Goal: Information Seeking & Learning: Learn about a topic

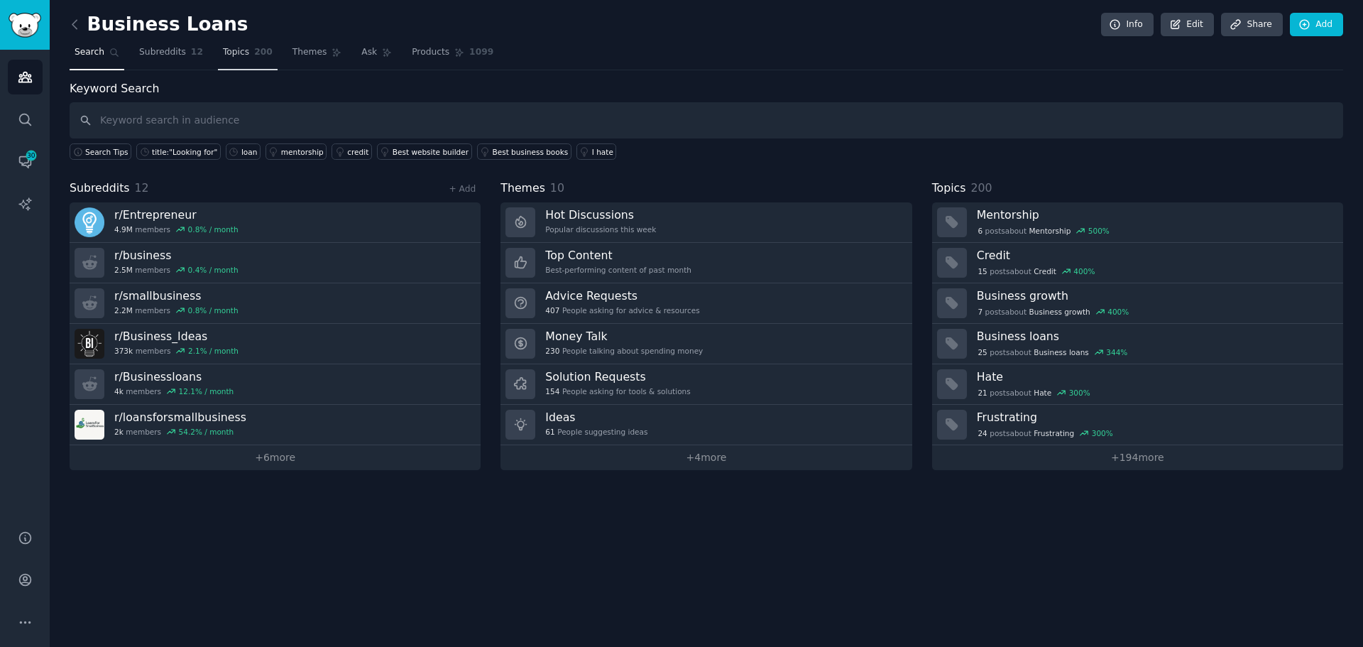
click at [223, 58] on span "Topics" at bounding box center [236, 52] width 26 height 13
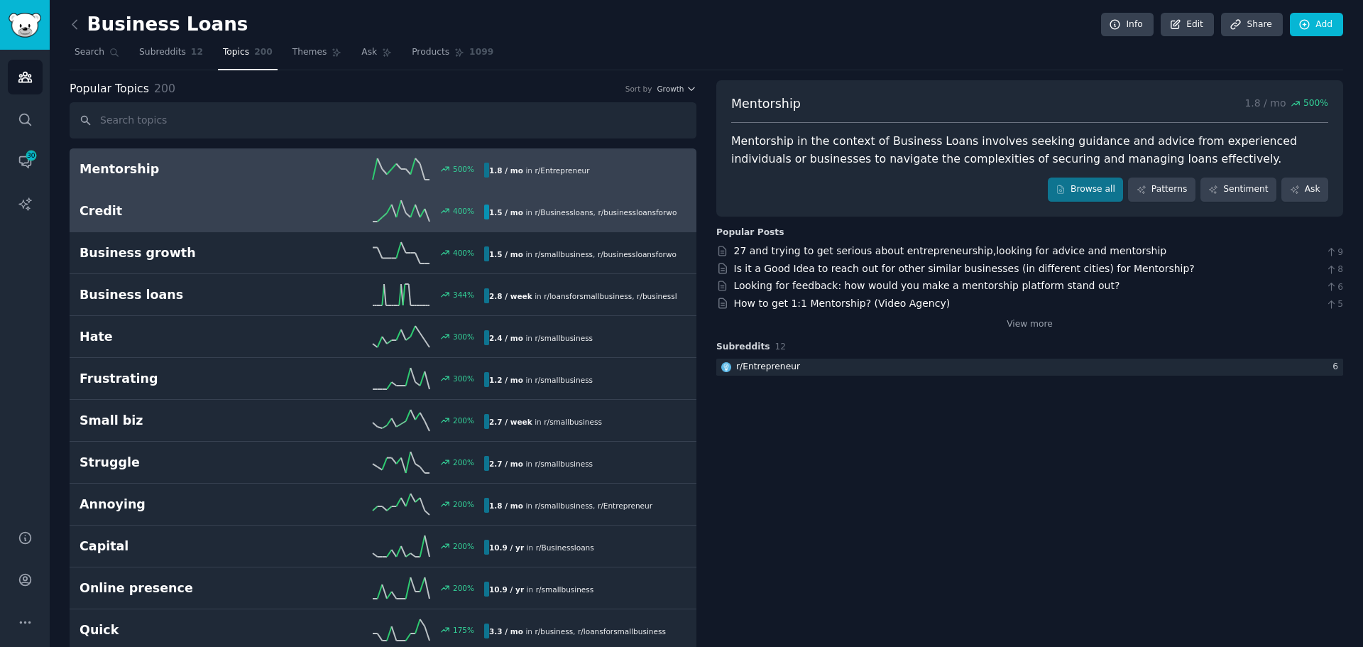
click at [493, 217] on b "1.5 / mo" at bounding box center [506, 212] width 34 height 9
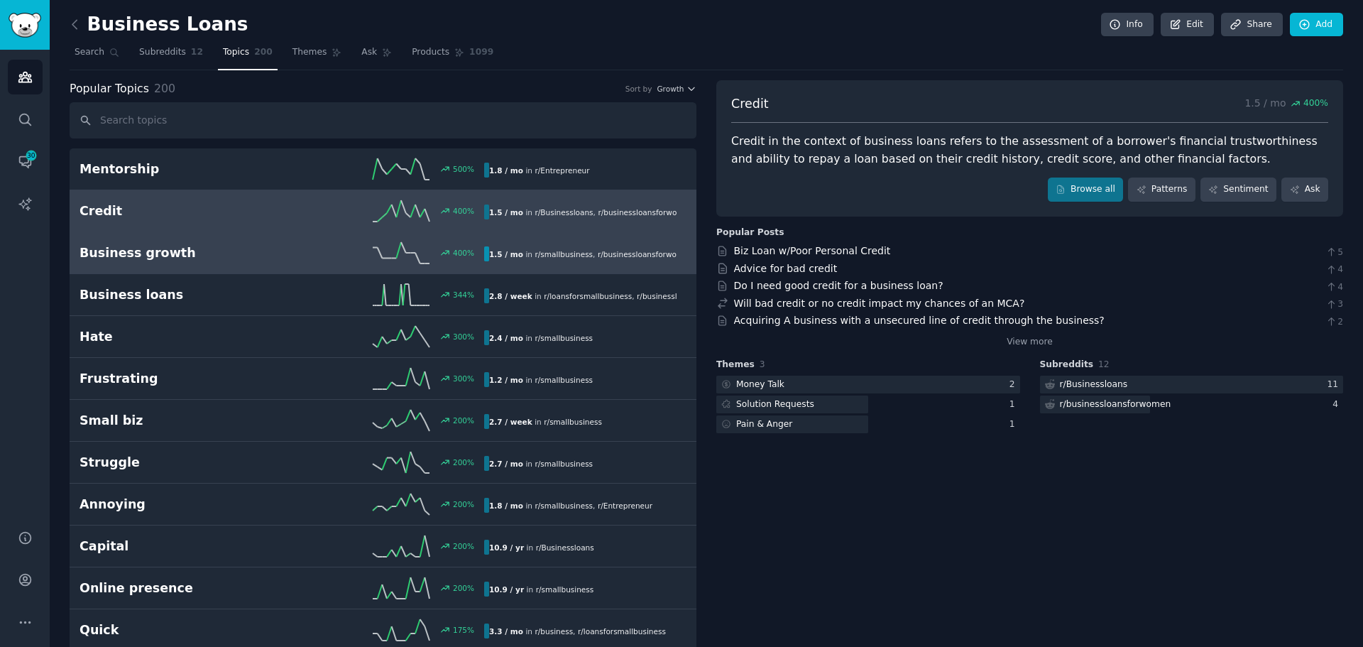
click at [509, 260] on div "1.5 / mo in r/ smallbusiness , r/ businessloansforwomen" at bounding box center [580, 253] width 192 height 15
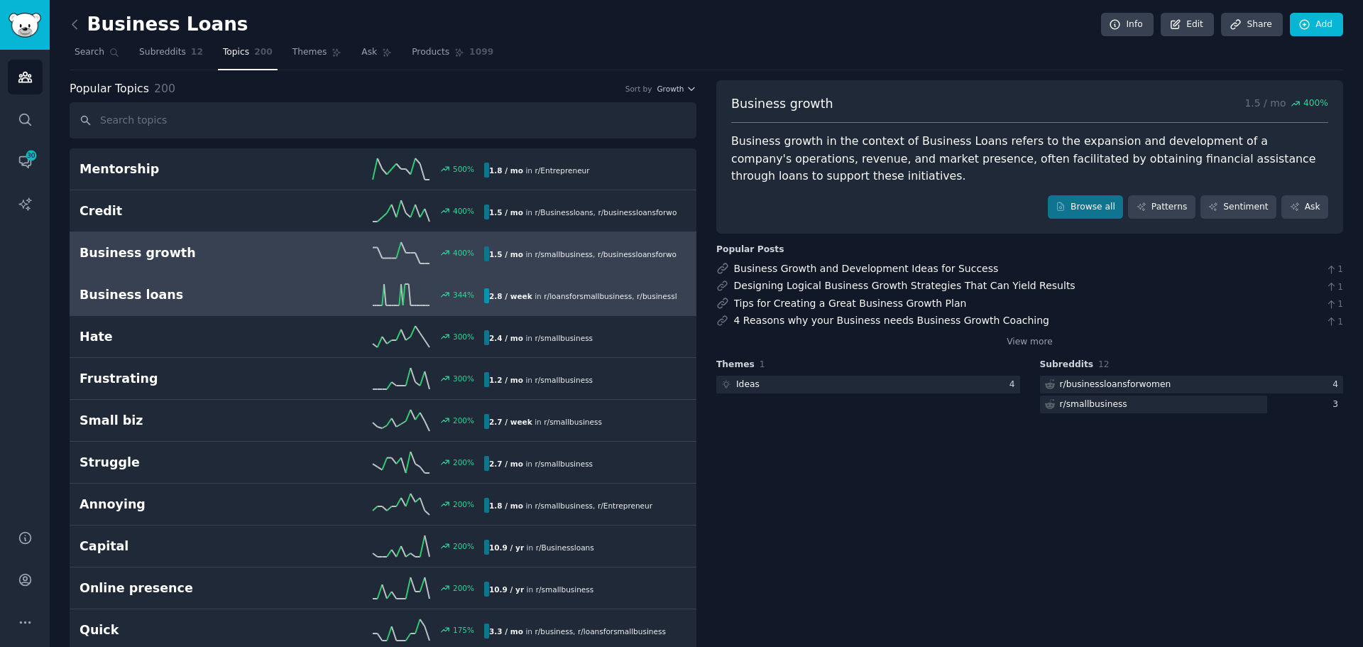
click at [511, 288] on div "Business loans 344 % 2.8 / week in r/ loansforsmallbusiness , r/ businessloansf…" at bounding box center [383, 294] width 607 height 21
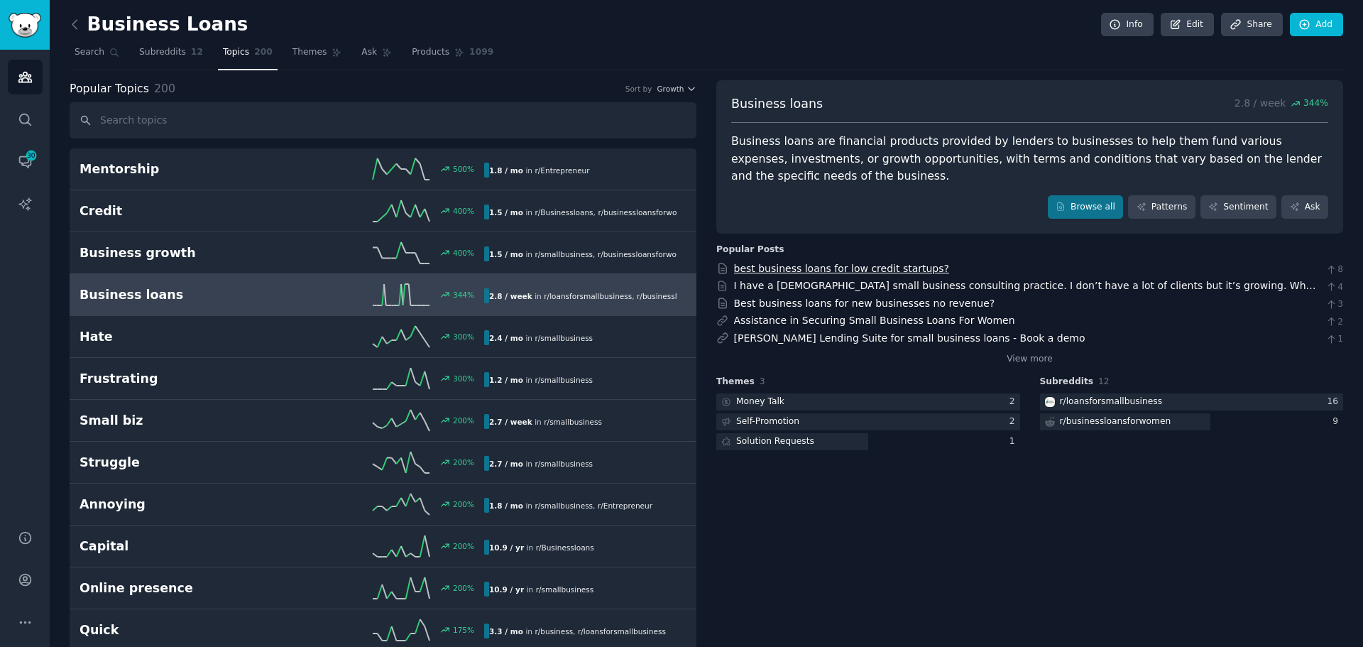
click at [882, 274] on link "best business loans for low credit startups?" at bounding box center [841, 268] width 215 height 11
click at [892, 266] on link "best business loans for low credit startups?" at bounding box center [841, 268] width 215 height 11
click at [919, 287] on link "I have a [DEMOGRAPHIC_DATA] small business consulting practice. I don’t have a …" at bounding box center [1025, 300] width 582 height 41
click at [877, 266] on link "best business loans for low credit startups?" at bounding box center [841, 268] width 215 height 11
click at [875, 305] on link "Best business loans for new businesses no revenue?" at bounding box center [864, 302] width 261 height 11
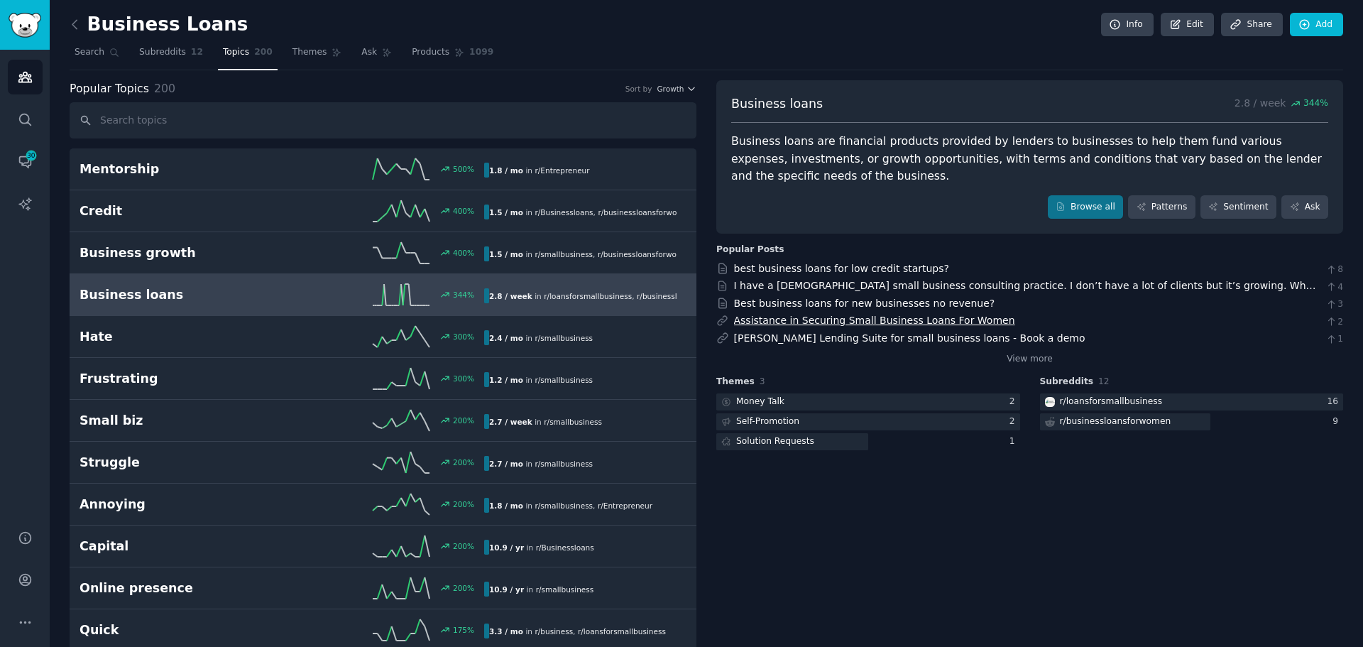
click at [903, 326] on link "Assistance in Securing Small Business Loans For Women" at bounding box center [874, 320] width 281 height 11
click at [1095, 211] on link "Browse all" at bounding box center [1086, 207] width 76 height 24
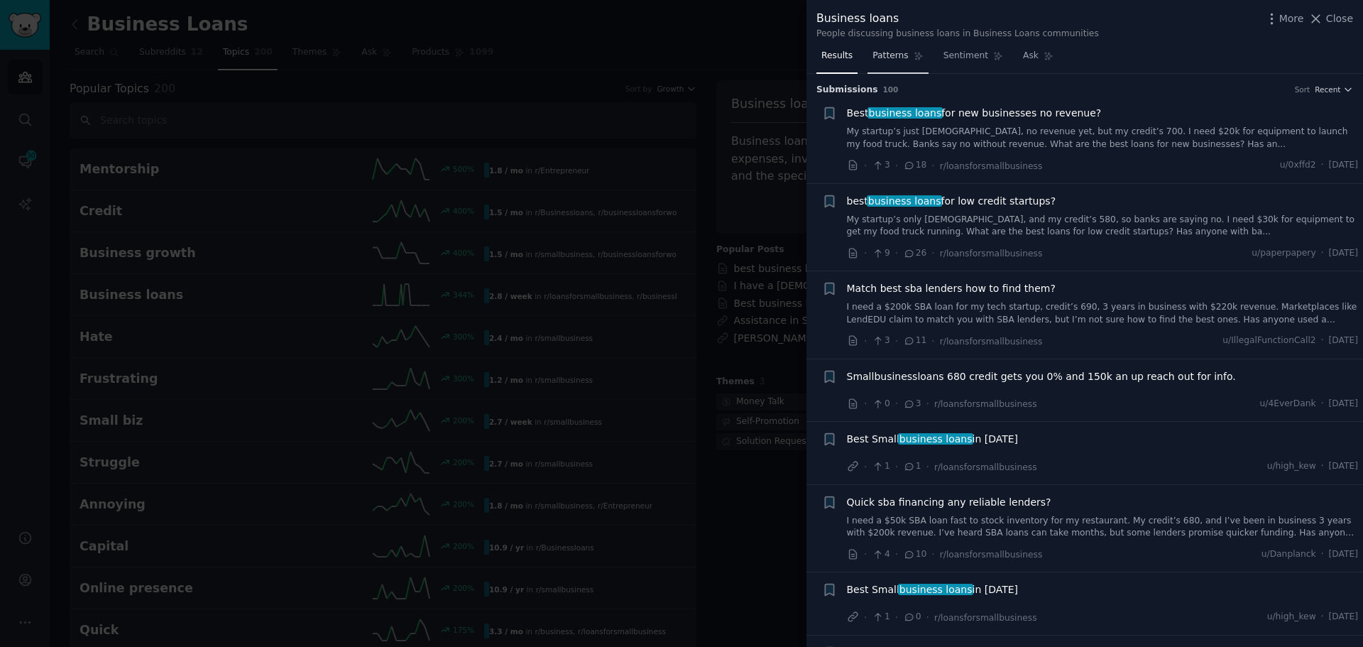
drag, startPoint x: 894, startPoint y: 56, endPoint x: 895, endPoint y: 45, distance: 10.7
click at [894, 56] on span "Patterns" at bounding box center [890, 56] width 35 height 13
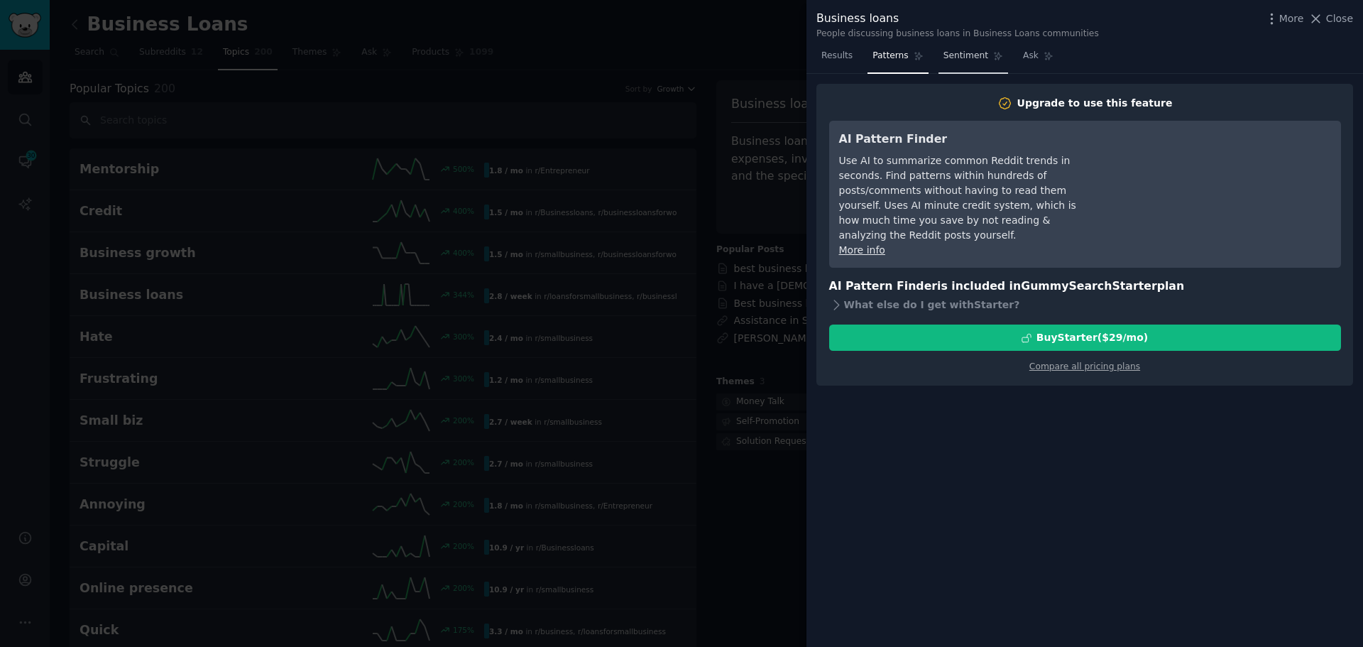
click at [947, 58] on span "Sentiment" at bounding box center [966, 56] width 45 height 13
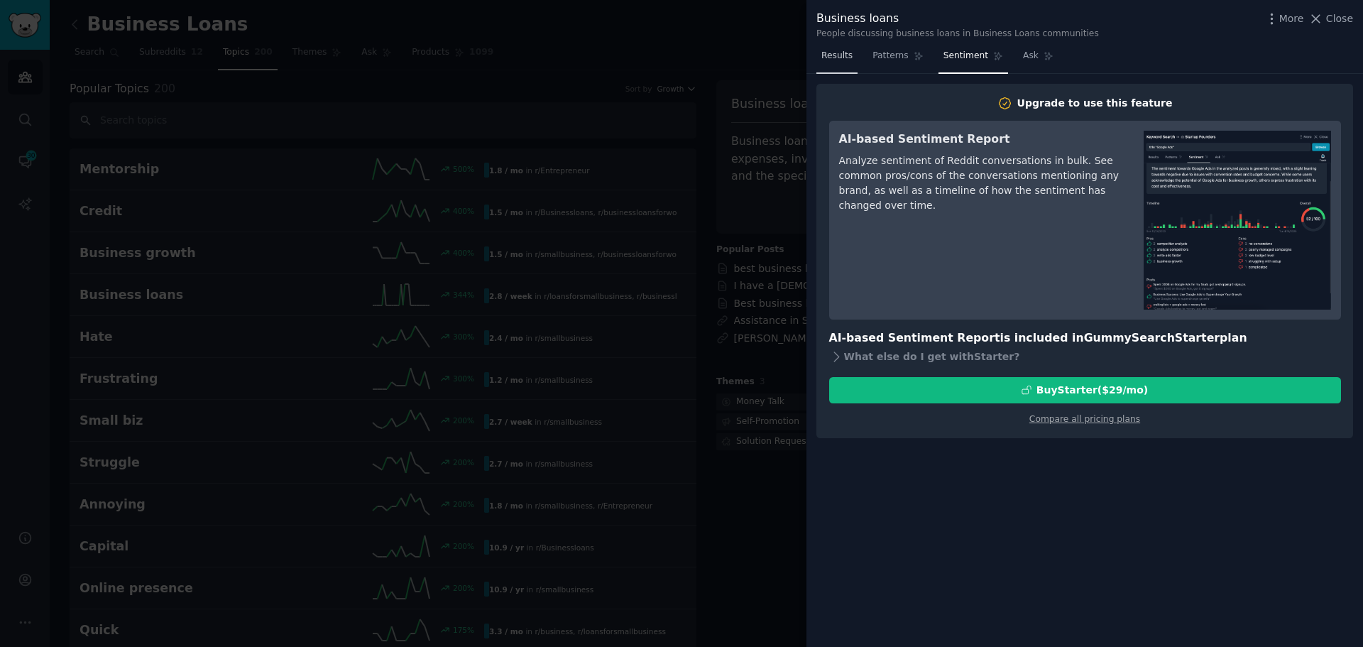
click at [831, 59] on span "Results" at bounding box center [836, 56] width 31 height 13
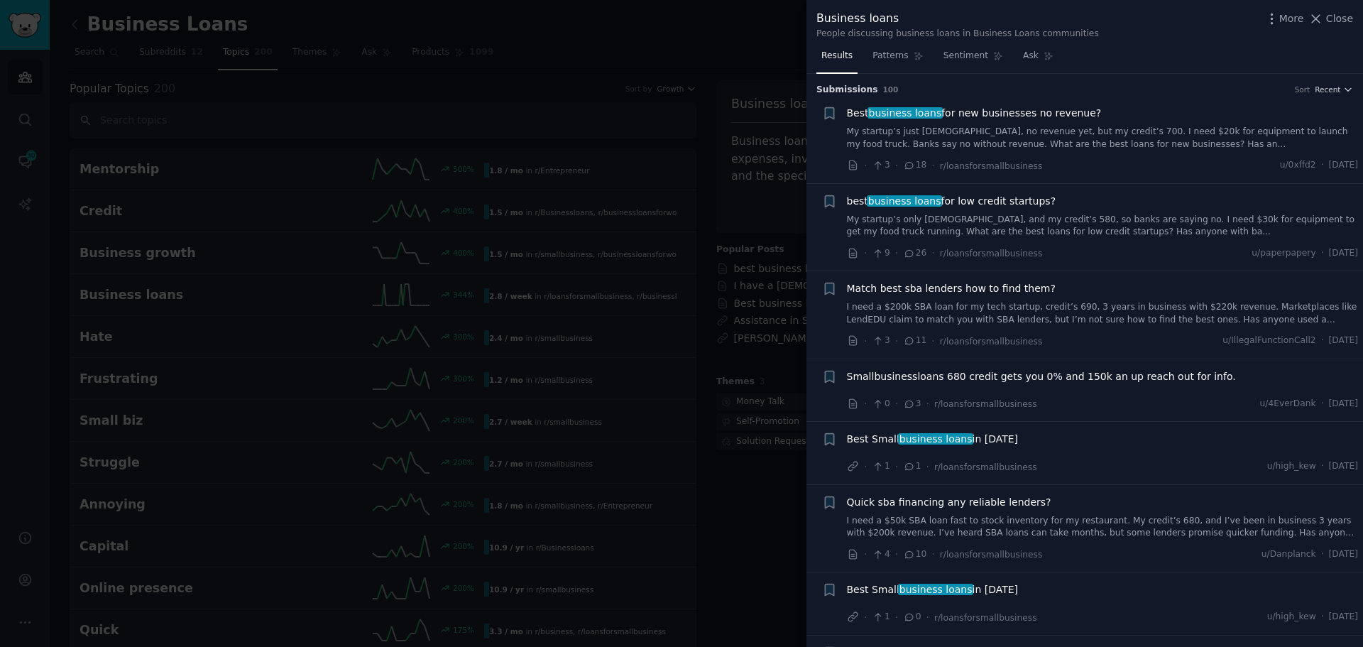
click at [990, 142] on link "My startup’s just [DEMOGRAPHIC_DATA], no revenue yet, but my credit’s 700. I ne…" at bounding box center [1103, 138] width 512 height 25
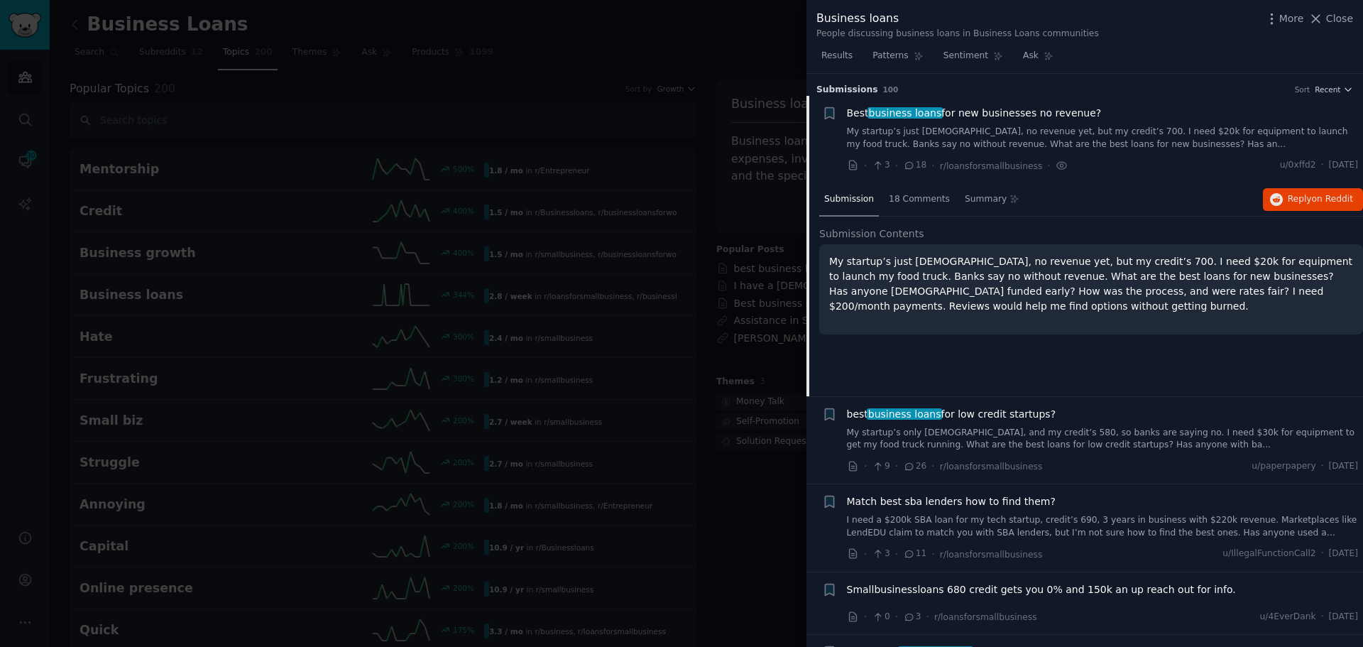
scroll to position [23, 0]
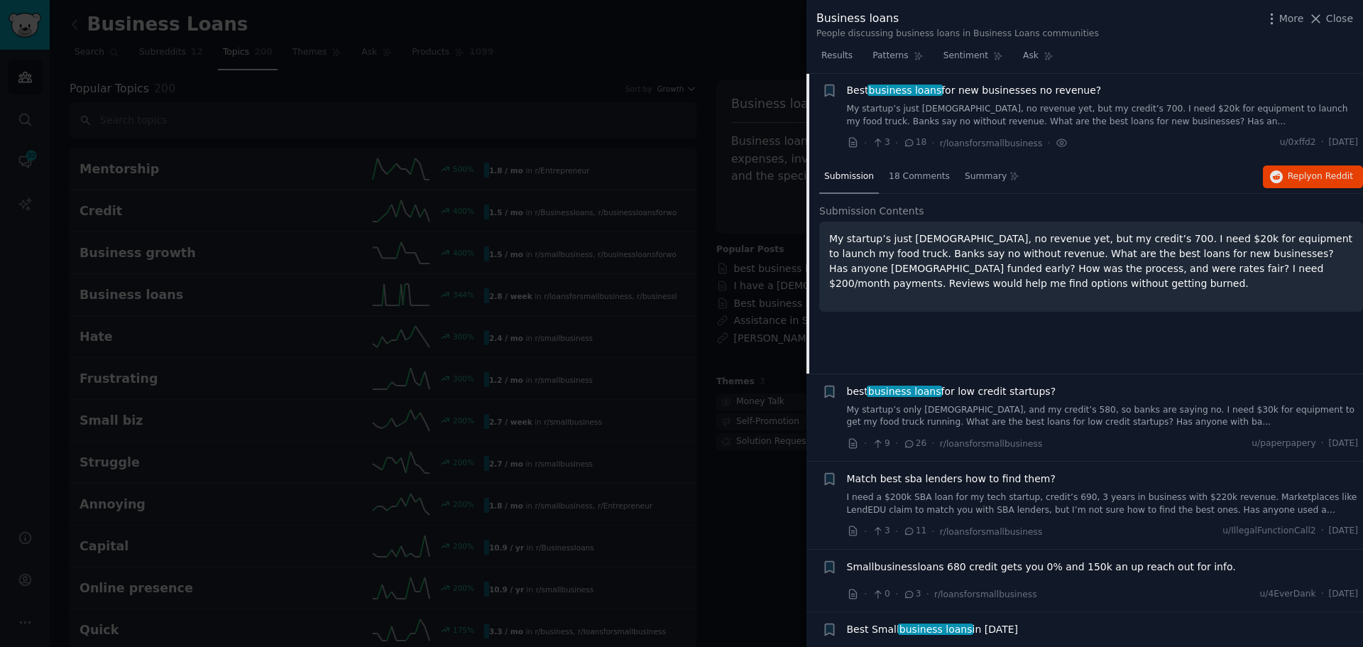
click at [982, 104] on link "My startup’s just [DEMOGRAPHIC_DATA], no revenue yet, but my credit’s 700. I ne…" at bounding box center [1103, 115] width 512 height 25
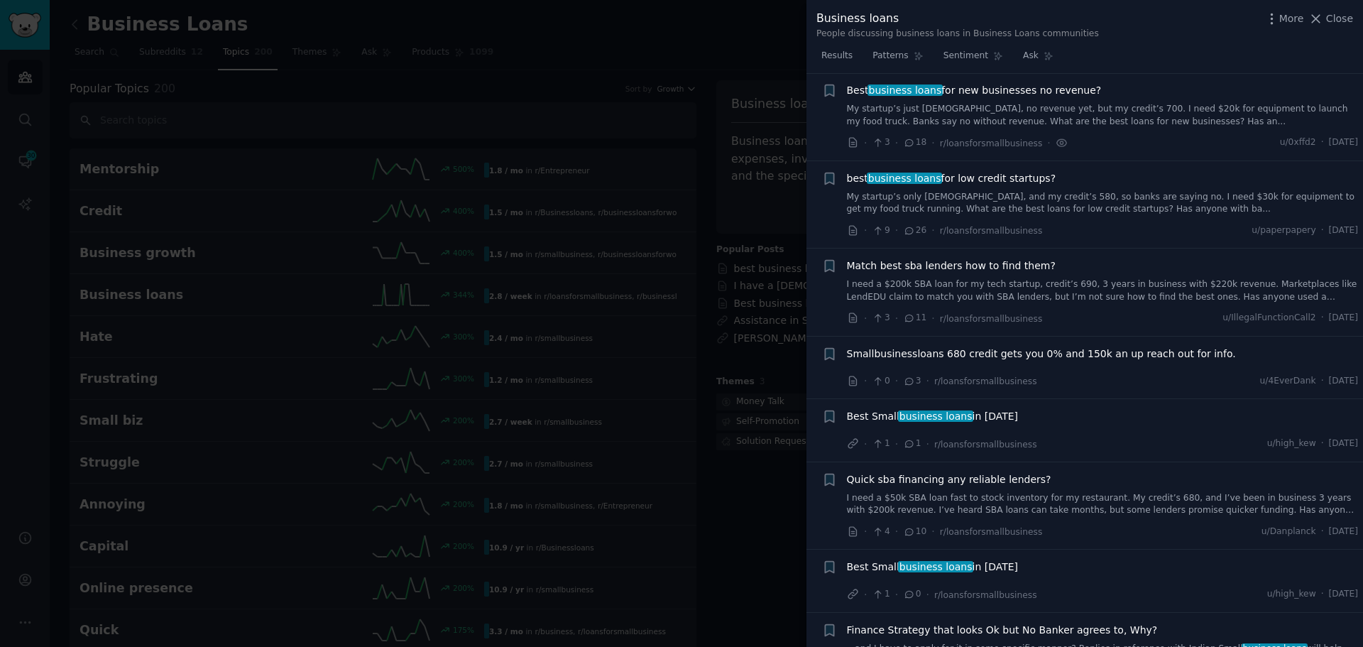
click at [983, 207] on link "My startup’s only [DEMOGRAPHIC_DATA], and my credit’s 580, so banks are saying …" at bounding box center [1103, 203] width 512 height 25
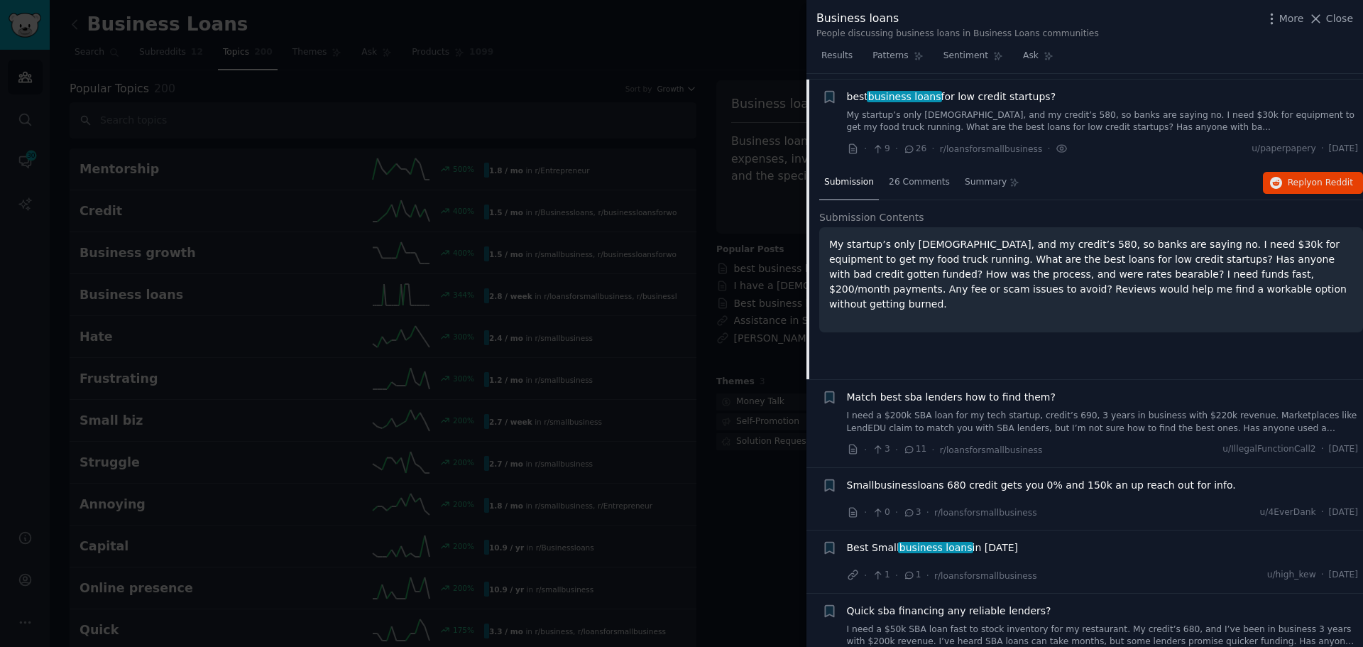
scroll to position [110, 0]
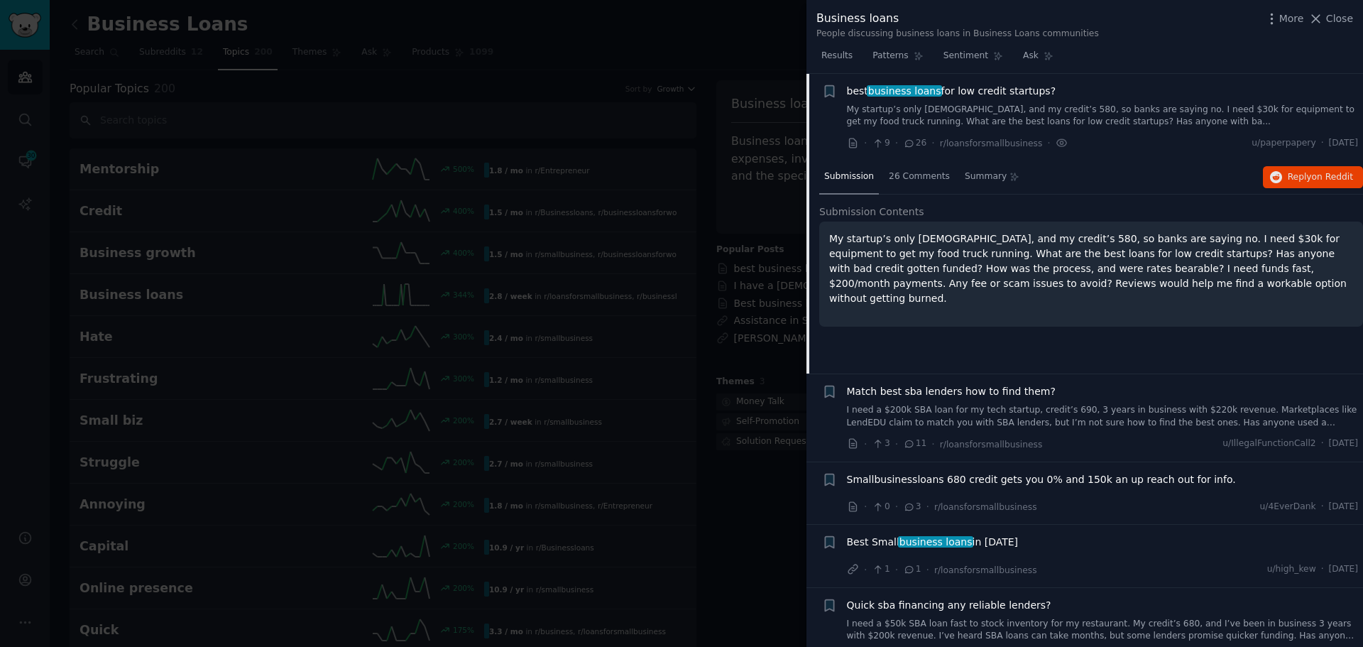
click at [977, 112] on link "My startup’s only [DEMOGRAPHIC_DATA], and my credit’s 580, so banks are saying …" at bounding box center [1103, 116] width 512 height 25
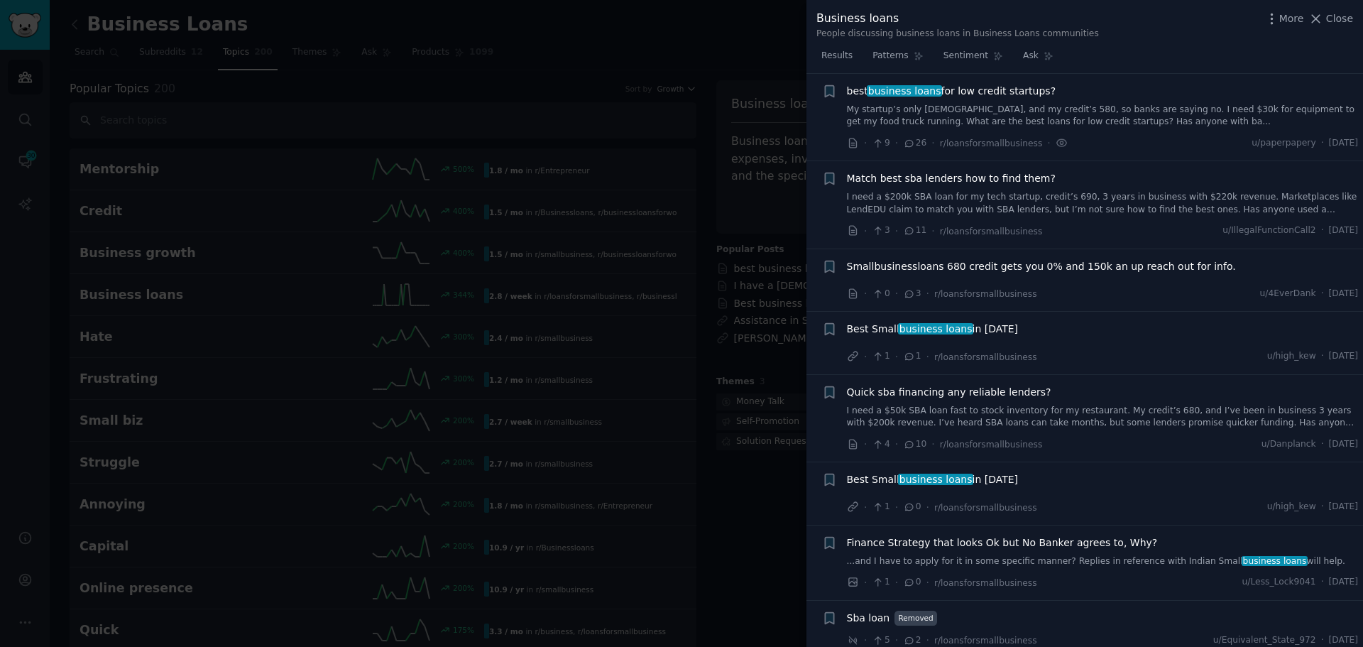
click at [980, 202] on link "I need a $200k SBA loan for my tech startup, credit’s 690, 3 years in business …" at bounding box center [1103, 203] width 512 height 25
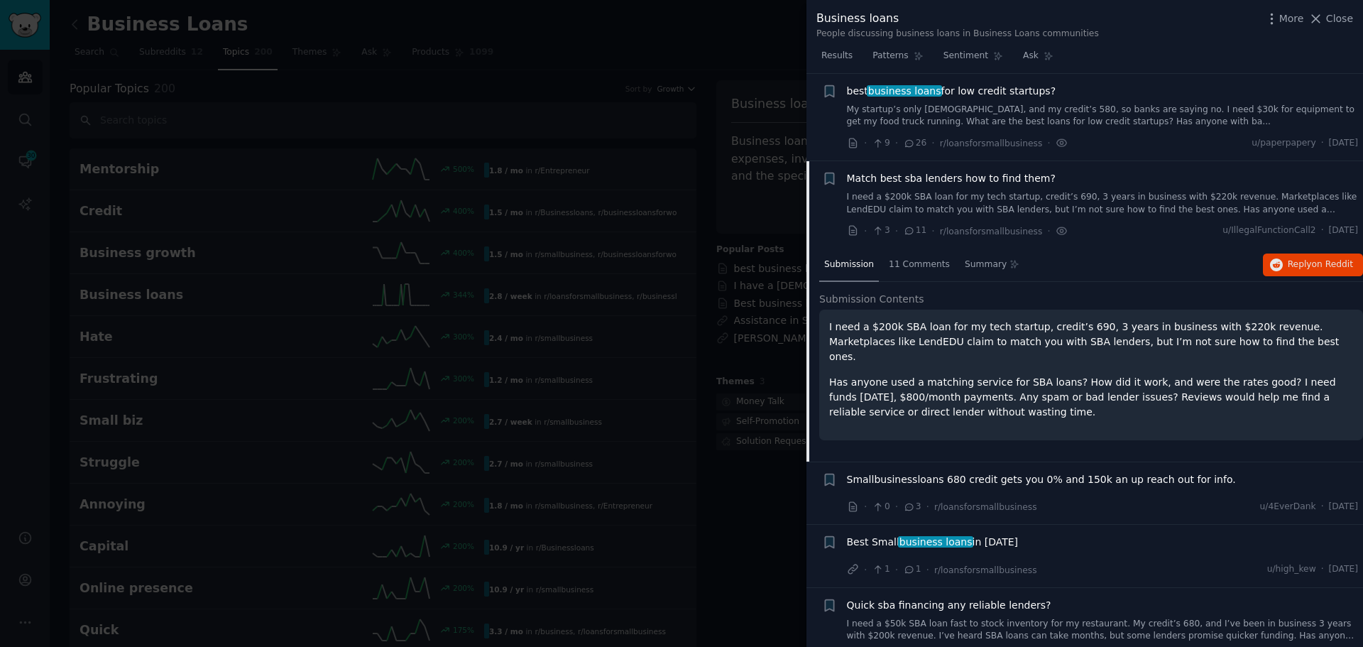
scroll to position [198, 0]
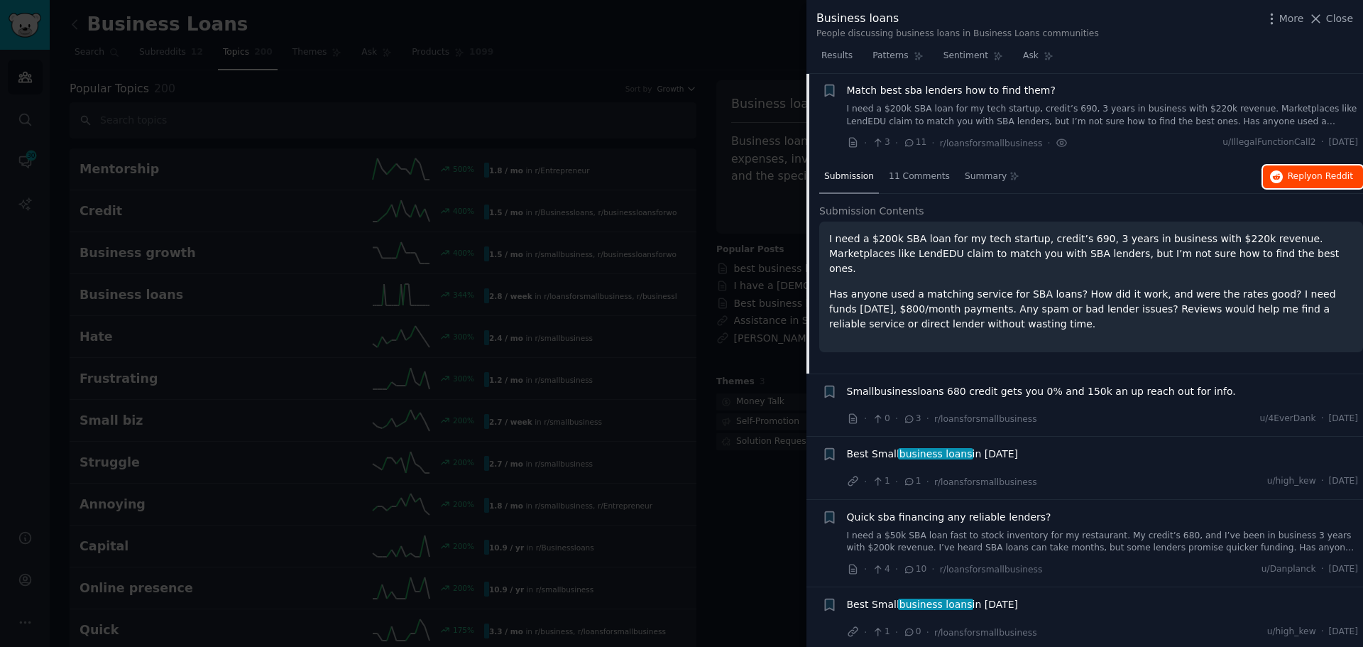
click at [1295, 177] on span "Reply on Reddit" at bounding box center [1320, 176] width 65 height 13
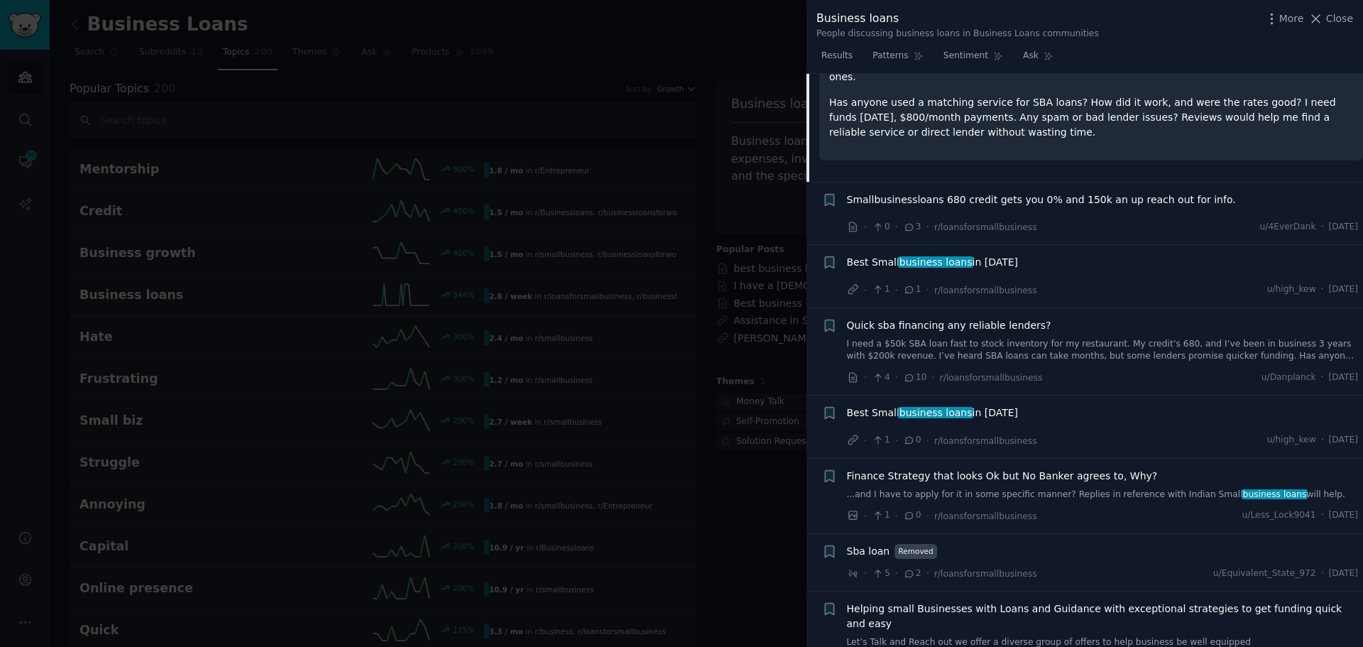
scroll to position [411, 0]
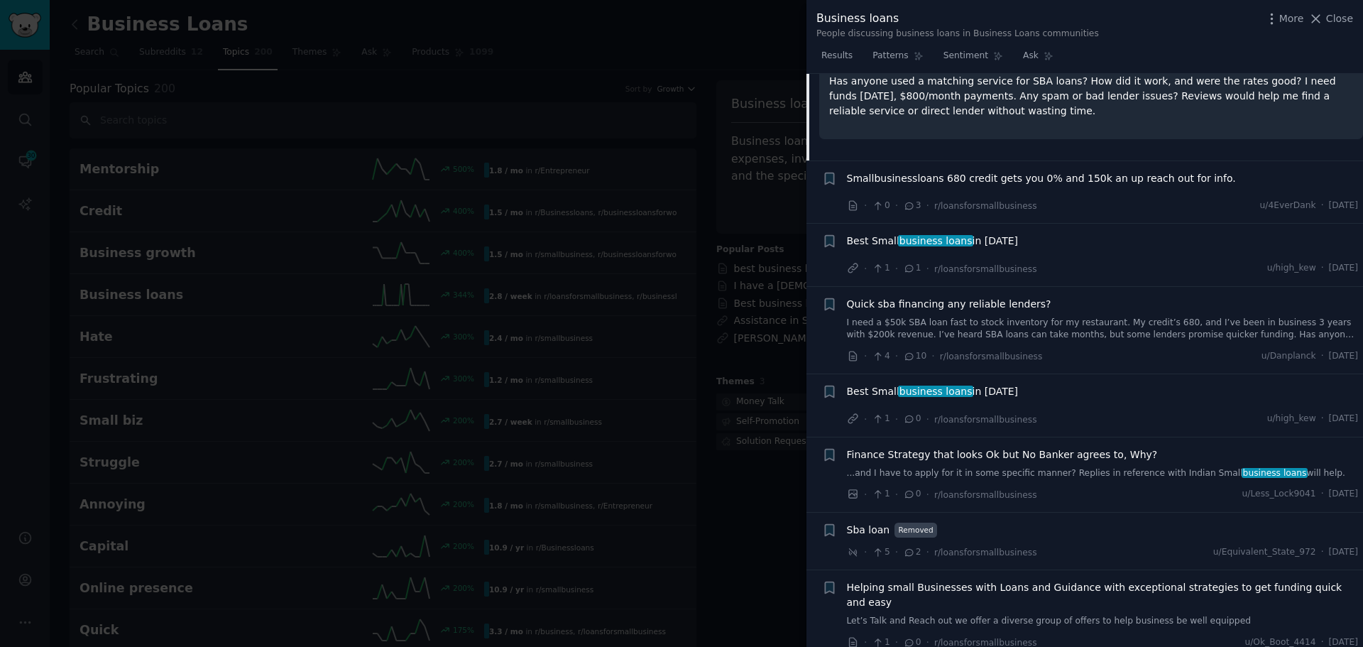
click at [567, 51] on div at bounding box center [681, 323] width 1363 height 647
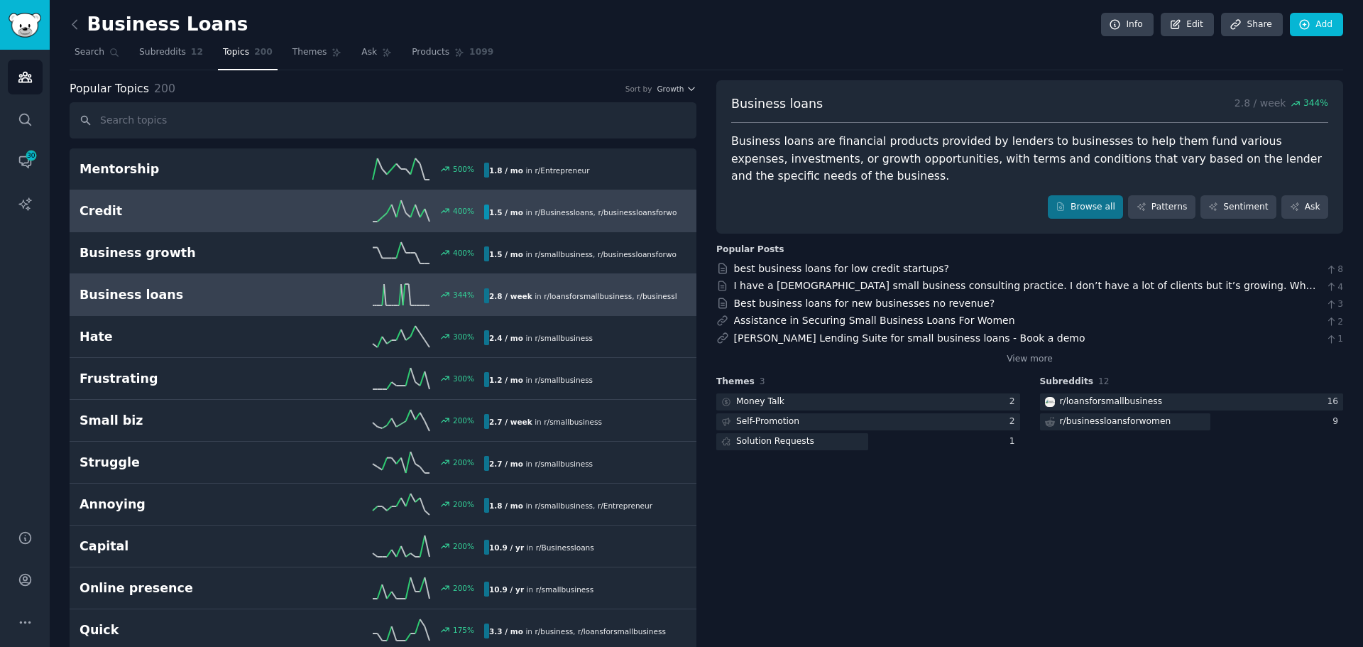
click at [549, 208] on span "r/ Businessloans" at bounding box center [564, 212] width 58 height 9
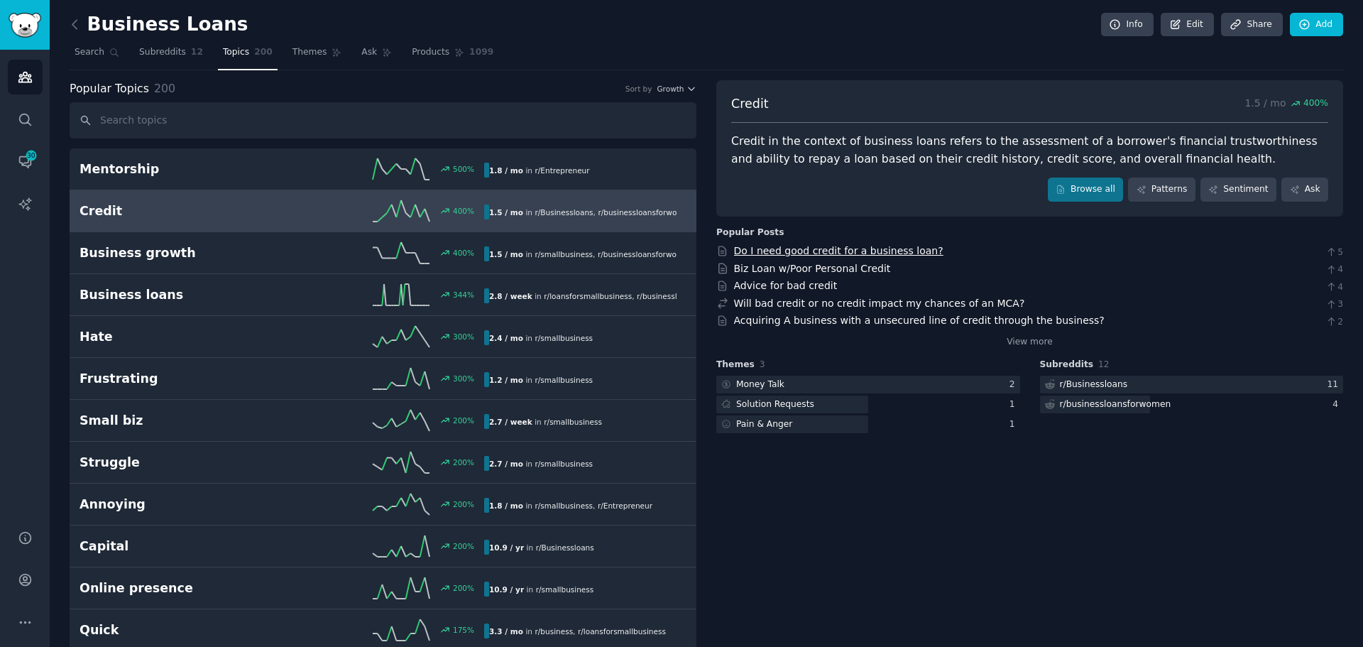
click at [902, 246] on link "Do I need good credit for a business loan?" at bounding box center [838, 250] width 209 height 11
click at [865, 270] on link "Biz Loan w/Poor Personal Credit" at bounding box center [812, 268] width 157 height 11
click at [815, 290] on link "Advice for bad credit" at bounding box center [786, 285] width 104 height 11
click at [913, 305] on link "Will bad credit or no credit impact my chances of an MCA?" at bounding box center [879, 302] width 291 height 11
click at [853, 323] on link "Acquiring A business with a unsecured line of credit through the business?" at bounding box center [919, 320] width 371 height 11
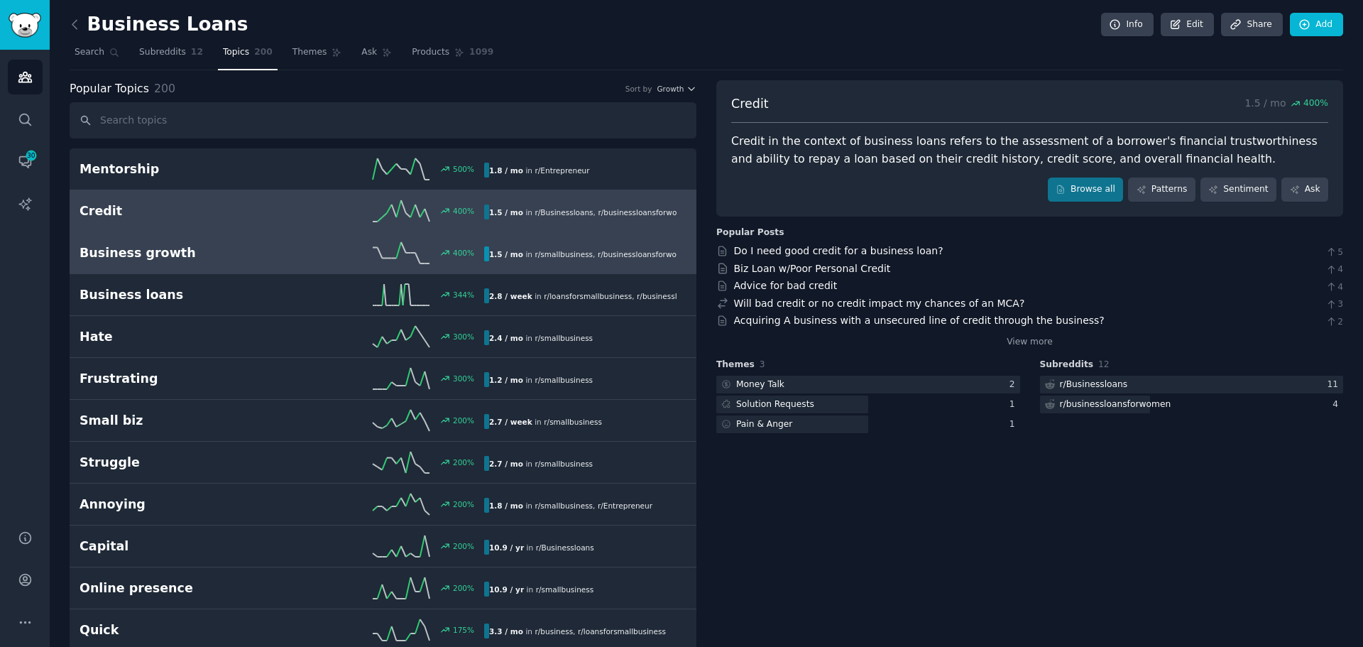
click at [580, 259] on div "1.5 / mo in r/ smallbusiness , r/ businessloansforwomen" at bounding box center [580, 253] width 192 height 15
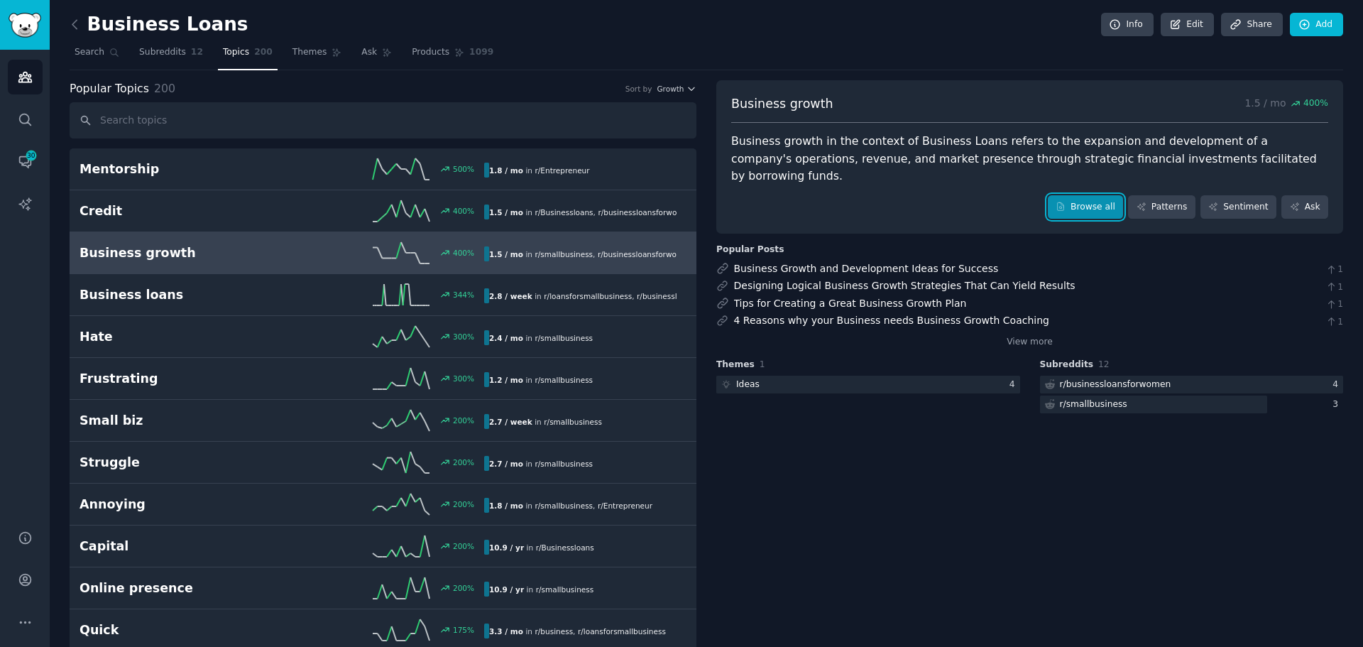
click at [1083, 197] on link "Browse all" at bounding box center [1086, 207] width 76 height 24
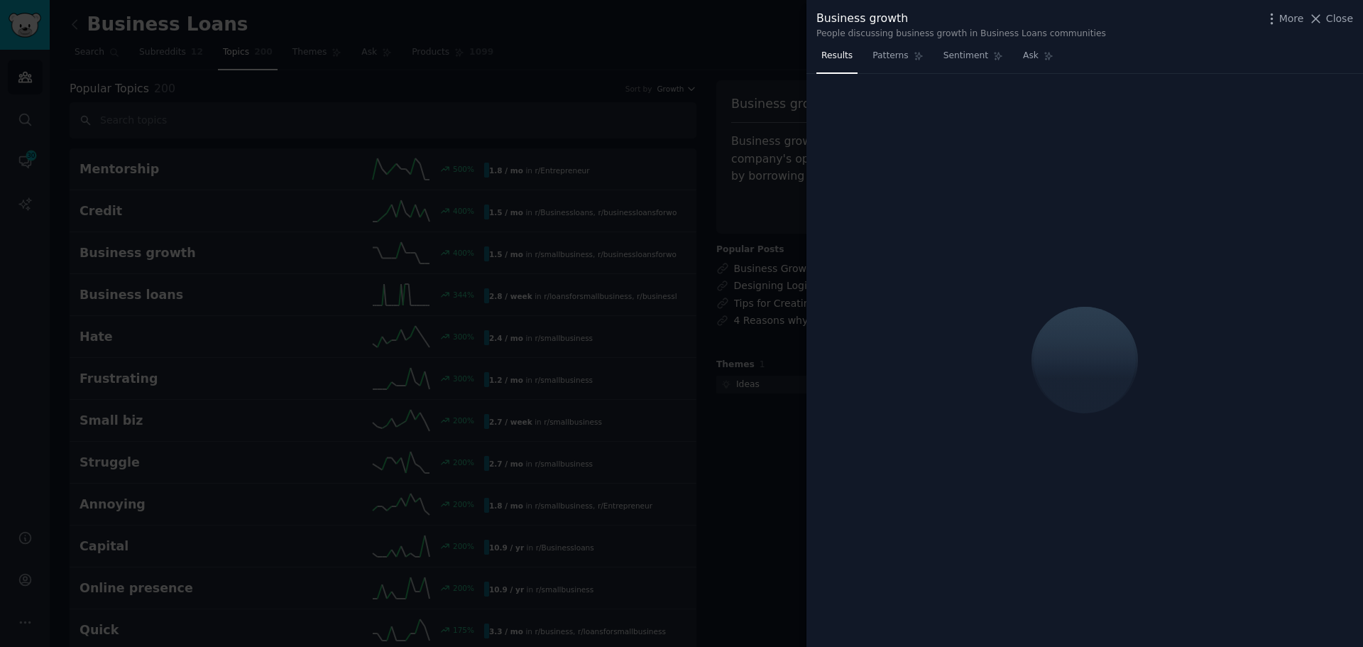
click at [742, 43] on div at bounding box center [681, 323] width 1363 height 647
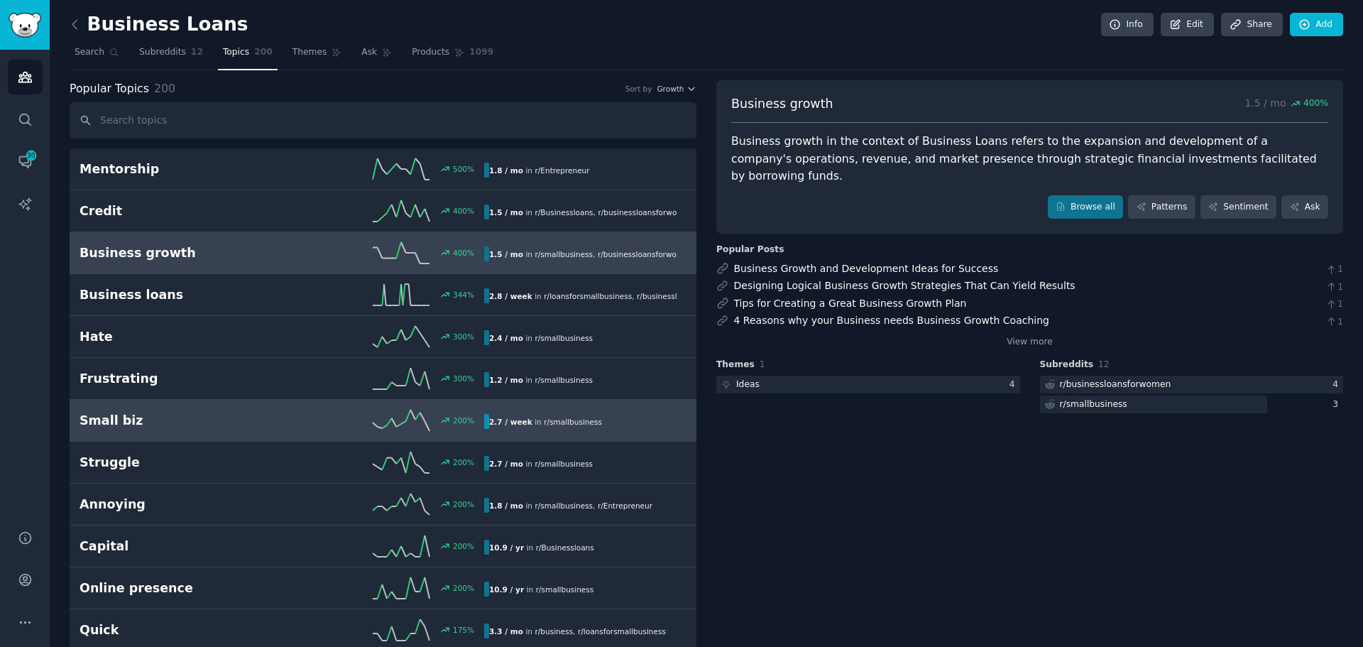
click at [547, 422] on span "r/ smallbusiness" at bounding box center [573, 421] width 58 height 9
